Goal: Check status: Check status

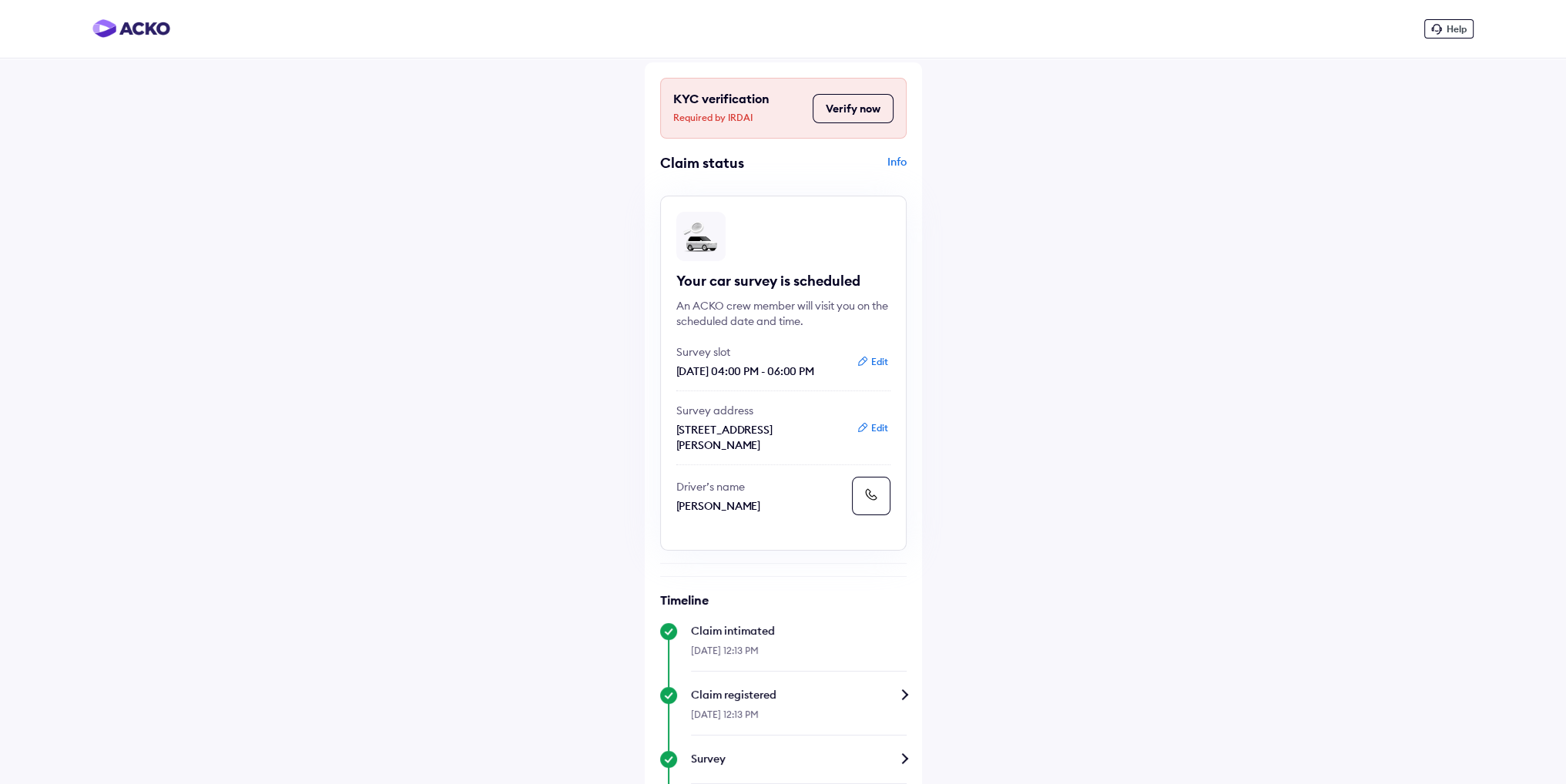
click at [881, 366] on button "Edit" at bounding box center [872, 362] width 41 height 15
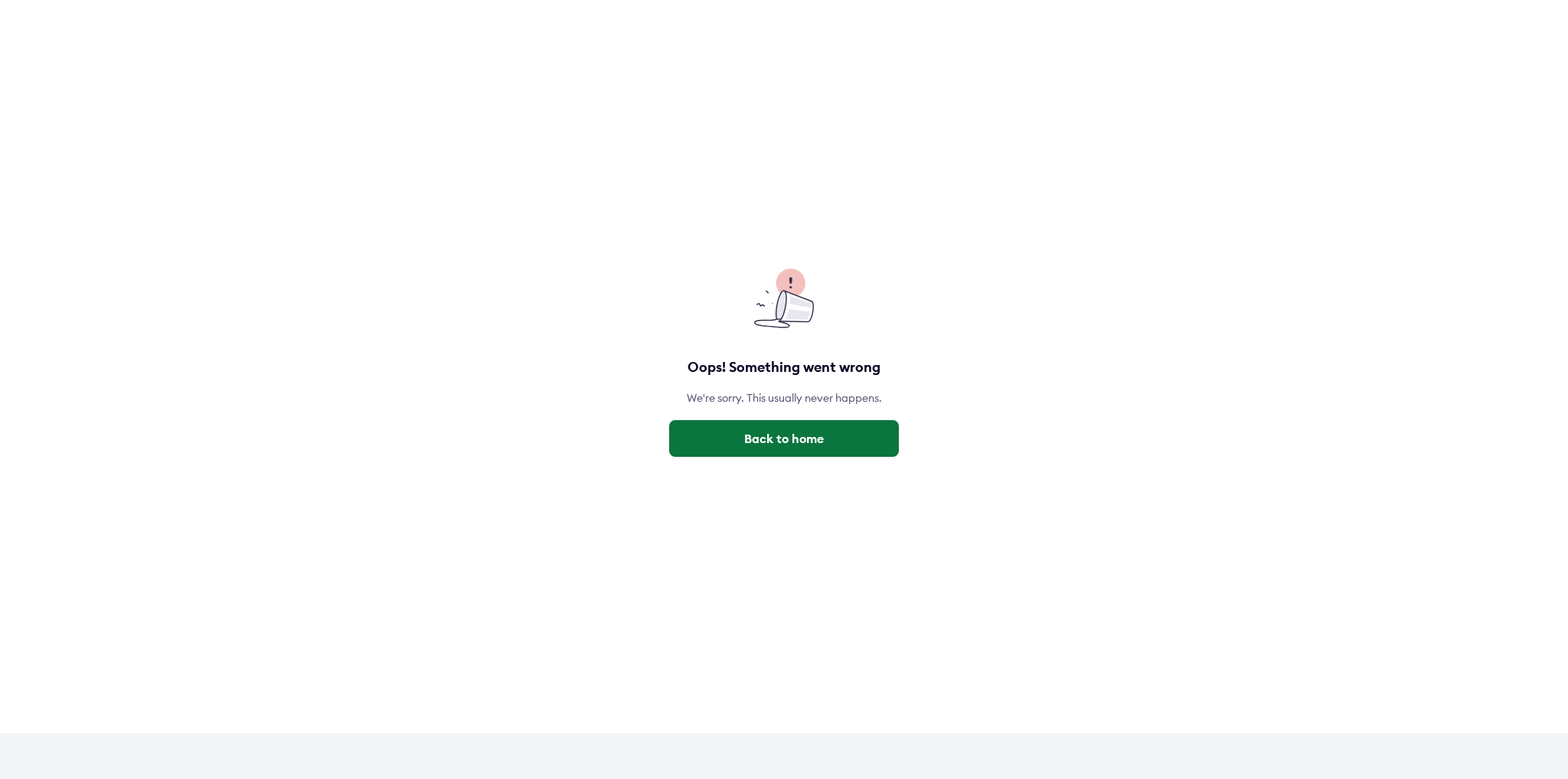
click at [822, 432] on button "Back to home" at bounding box center [784, 439] width 230 height 37
